Goal: Transaction & Acquisition: Purchase product/service

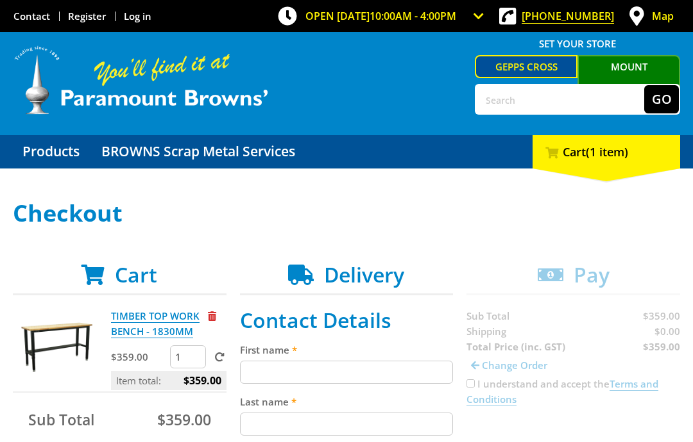
click at [179, 330] on link "TIMBER TOP WORK BENCH - 1830MM" at bounding box center [155, 324] width 88 height 29
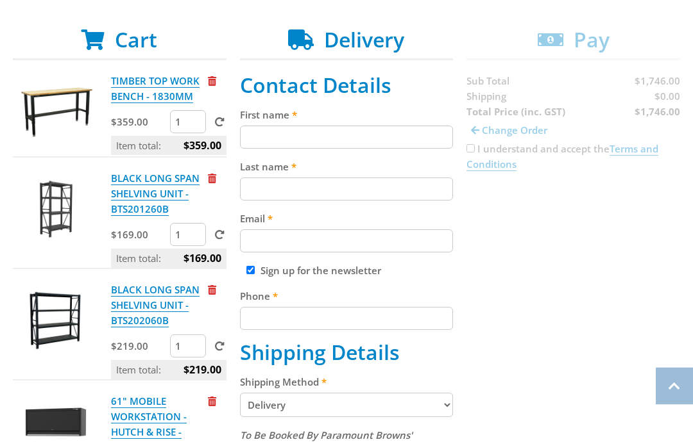
scroll to position [235, 0]
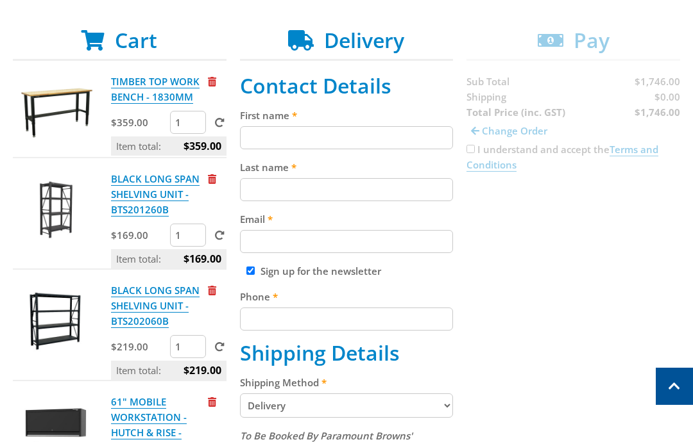
click at [69, 108] on img at bounding box center [55, 112] width 77 height 77
click at [162, 87] on link "TIMBER TOP WORK BENCH - 1830MM" at bounding box center [155, 89] width 88 height 29
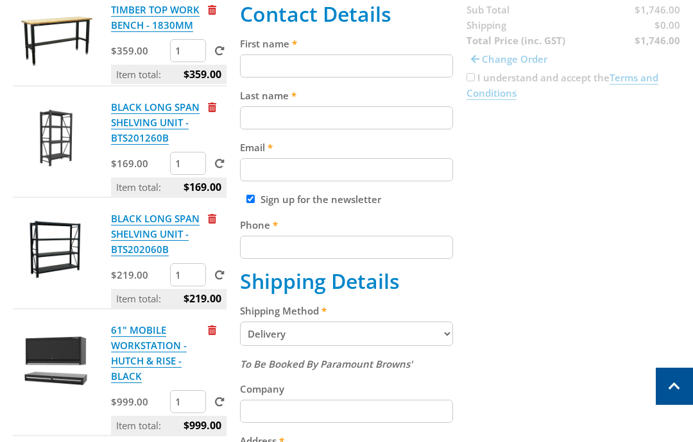
scroll to position [313, 0]
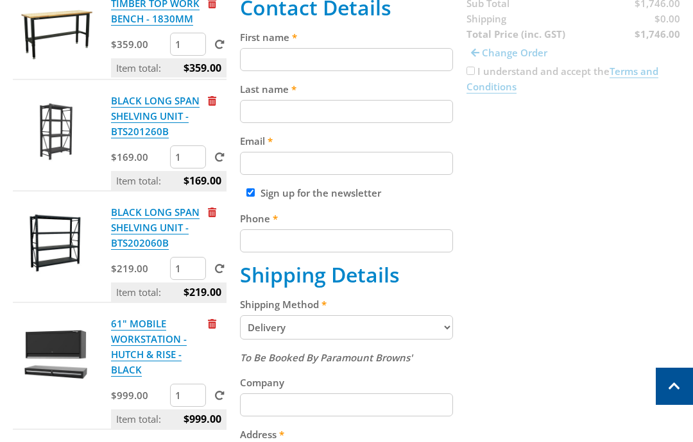
click at [212, 326] on span "Remove from cart" at bounding box center [212, 324] width 8 height 10
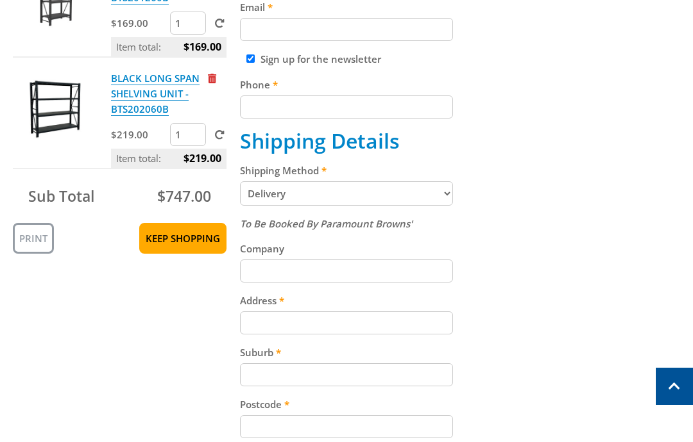
scroll to position [169, 0]
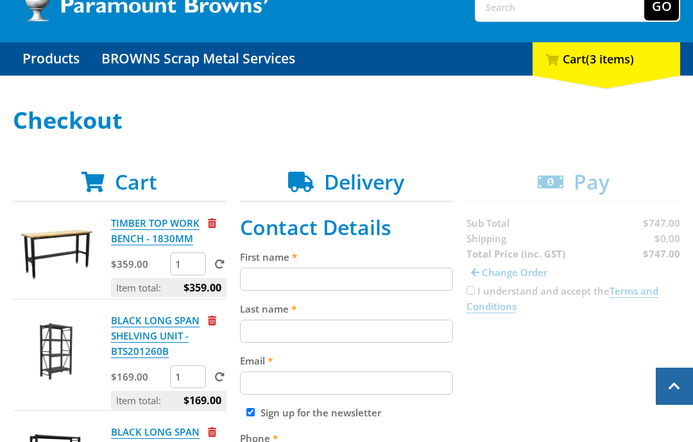
scroll to position [92, 0]
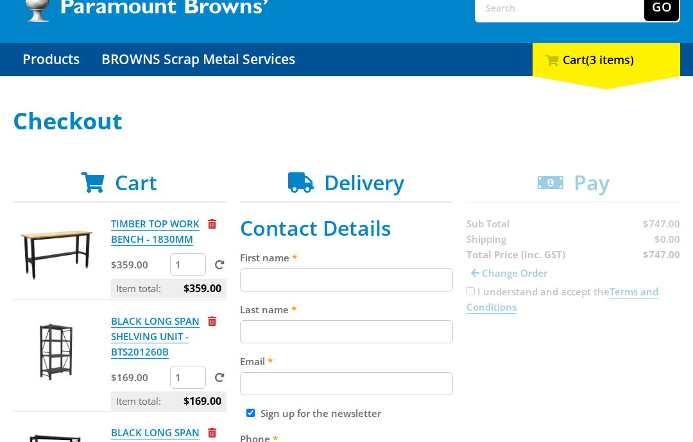
click at [566, 19] on input "text" at bounding box center [560, 7] width 168 height 28
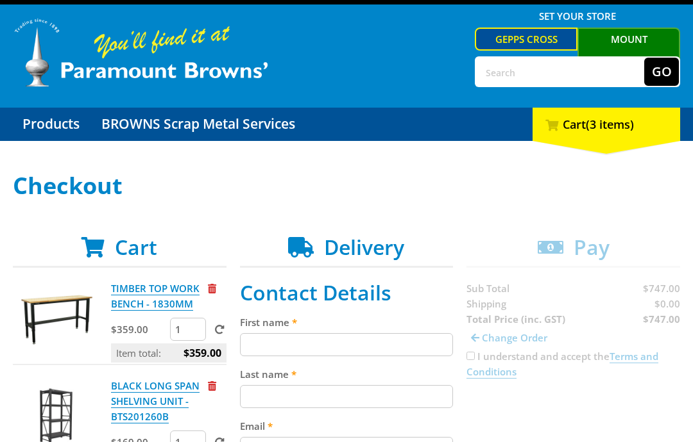
type input "O"
type input "Riser"
click at [661, 71] on button "Go" at bounding box center [661, 72] width 35 height 28
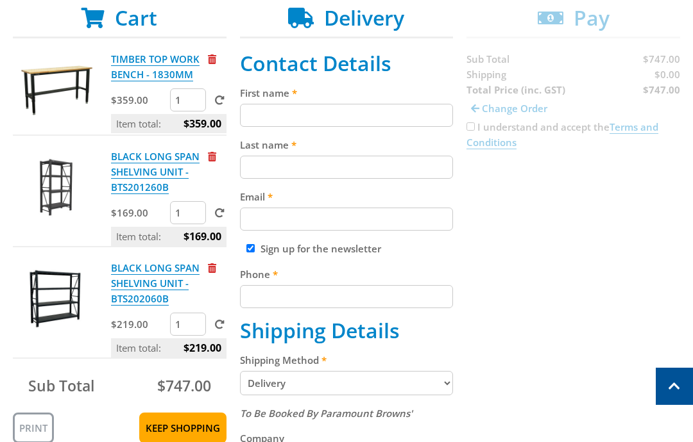
scroll to position [308, 0]
